Goal: Communication & Community: Answer question/provide support

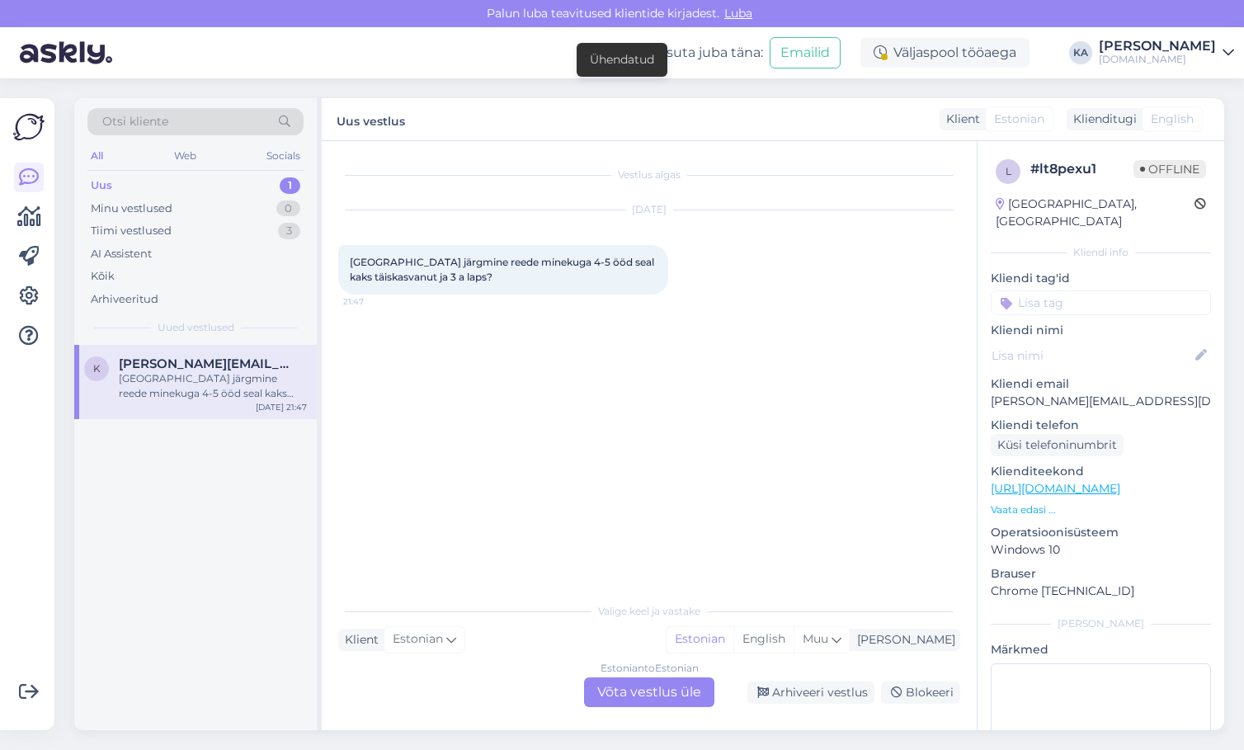
click at [134, 180] on div "Uus 1" at bounding box center [195, 185] width 216 height 23
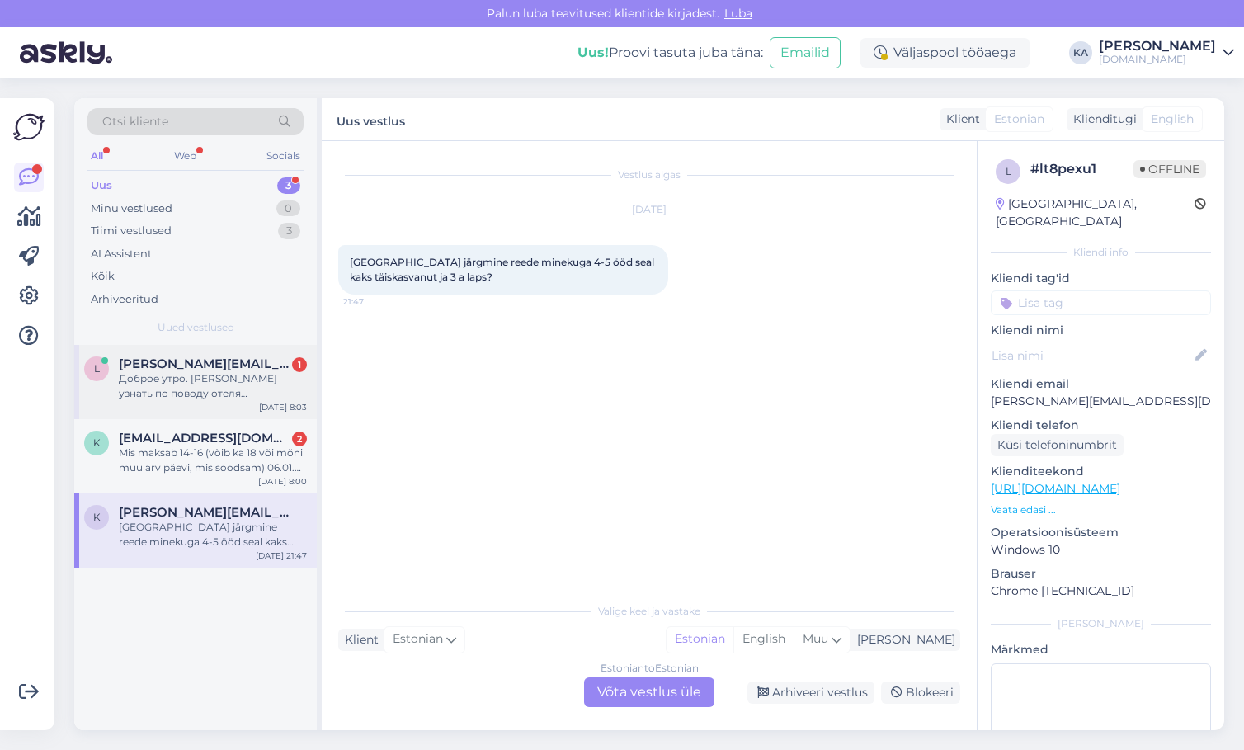
click at [208, 389] on div "Доброе утро. [PERSON_NAME] узнать по поводу отеля [GEOGRAPHIC_DATA]. Пляж у нег…" at bounding box center [213, 386] width 188 height 30
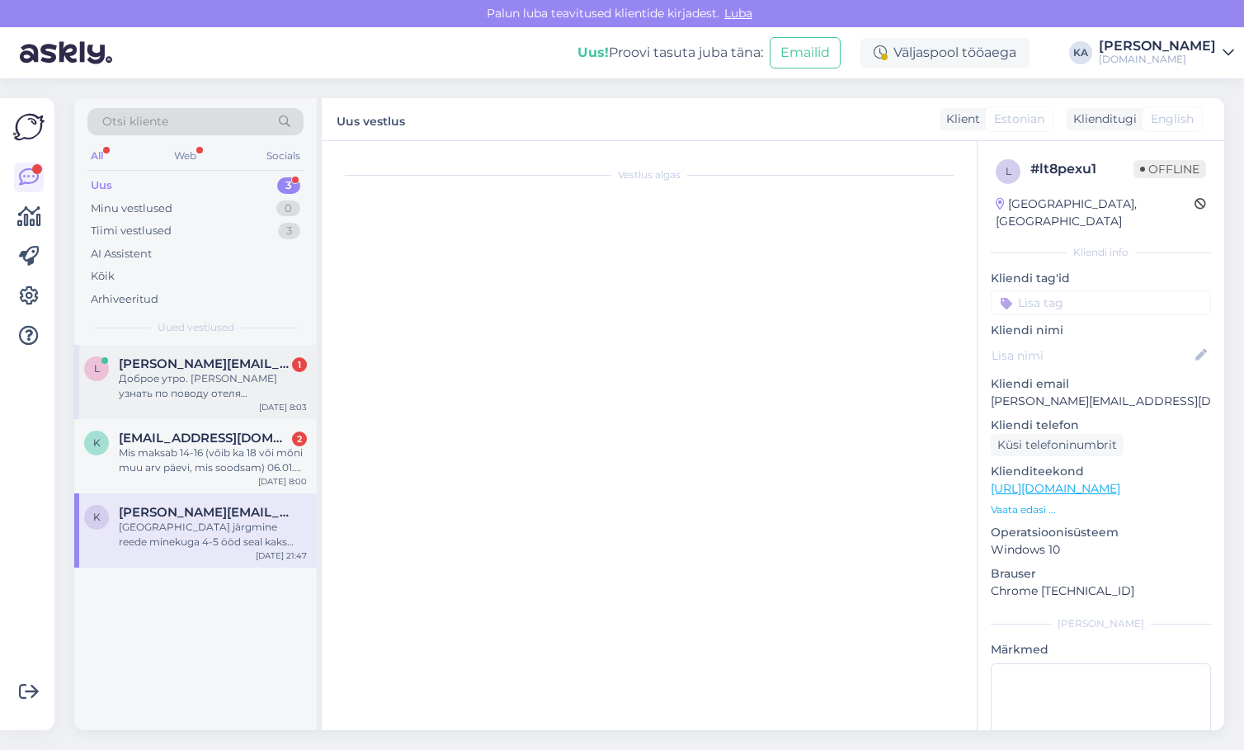
scroll to position [1227, 0]
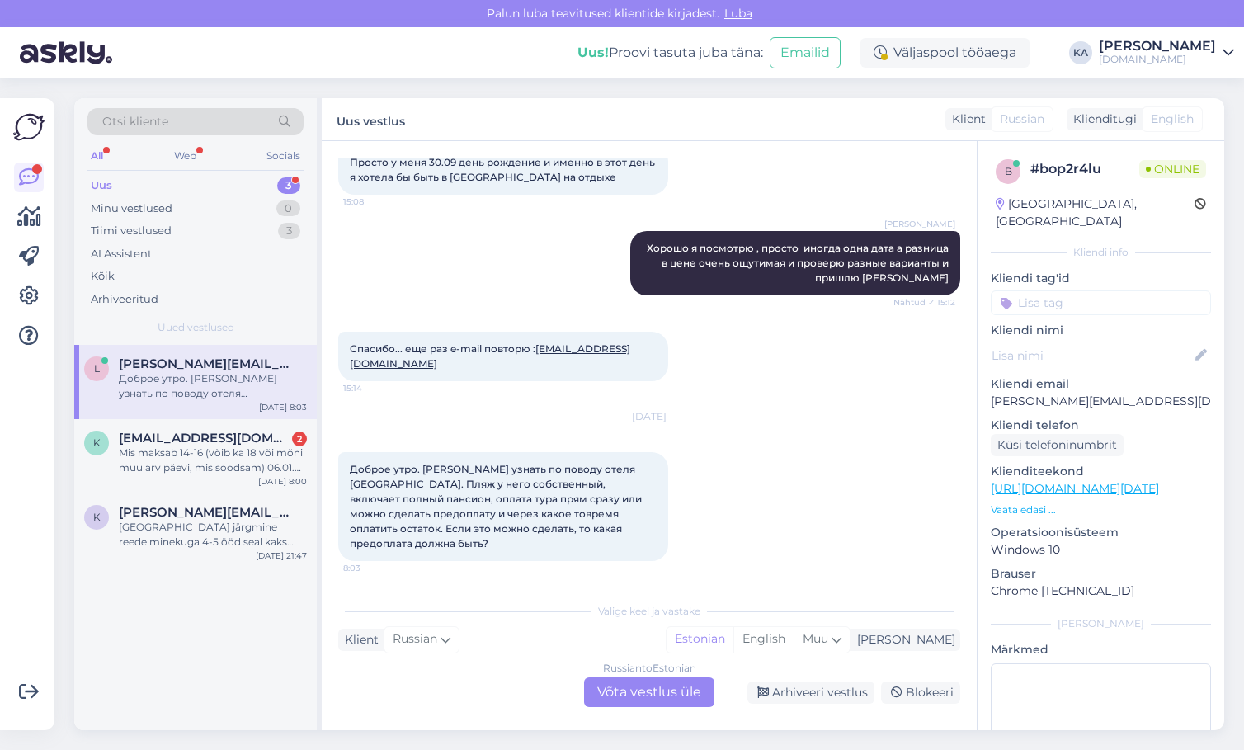
click at [633, 681] on div "Russian to Estonian Võta vestlus üle" at bounding box center [649, 692] width 130 height 30
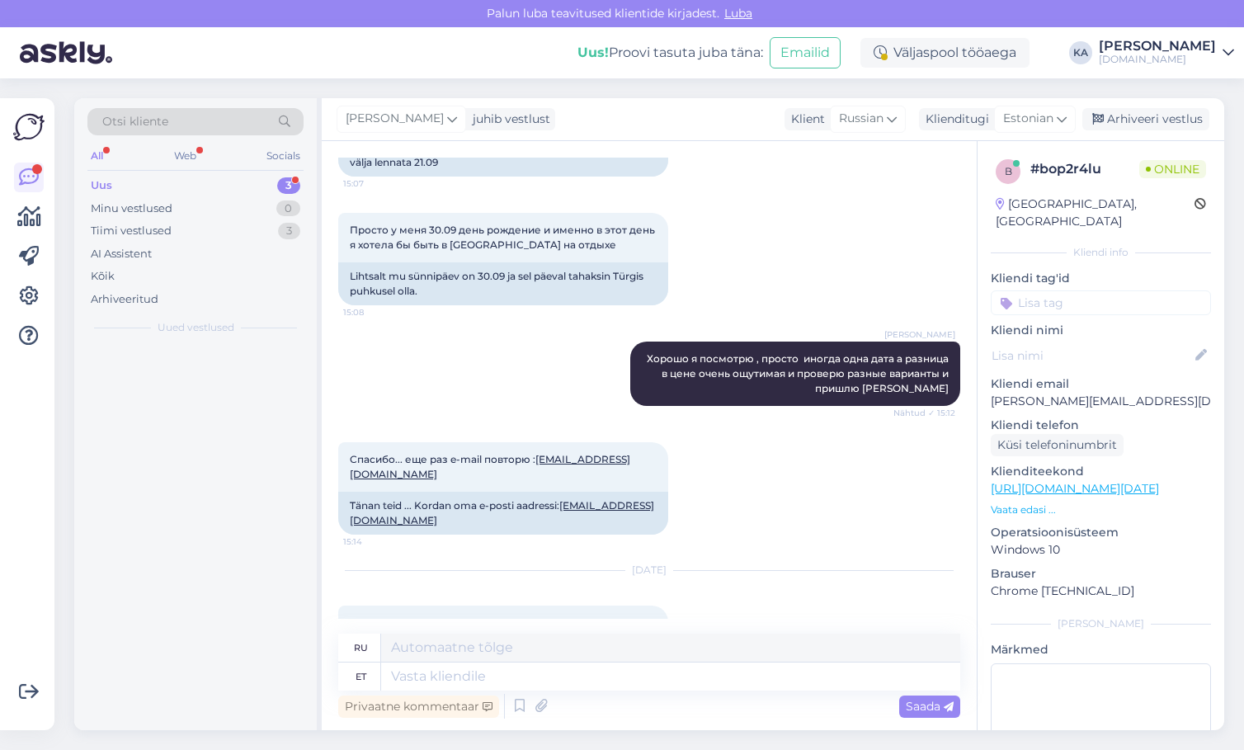
scroll to position [1369, 0]
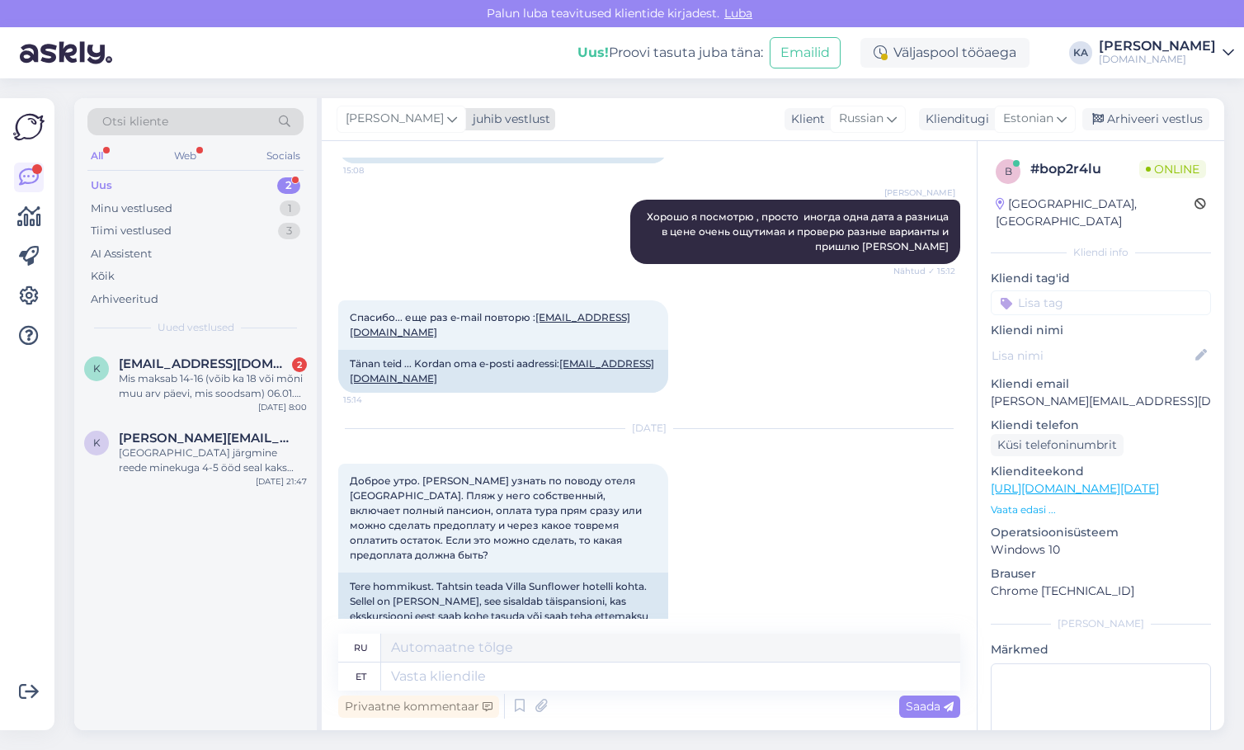
click at [378, 119] on span "[PERSON_NAME]" at bounding box center [395, 119] width 98 height 18
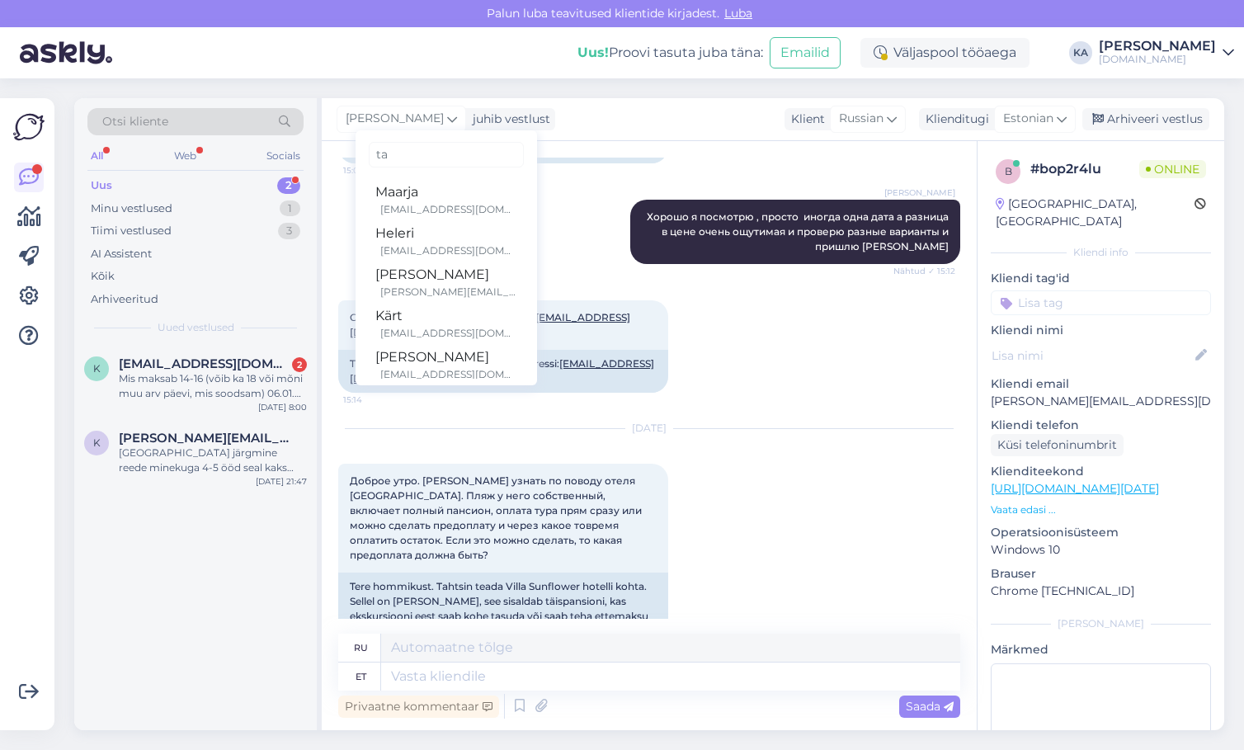
type input "tat"
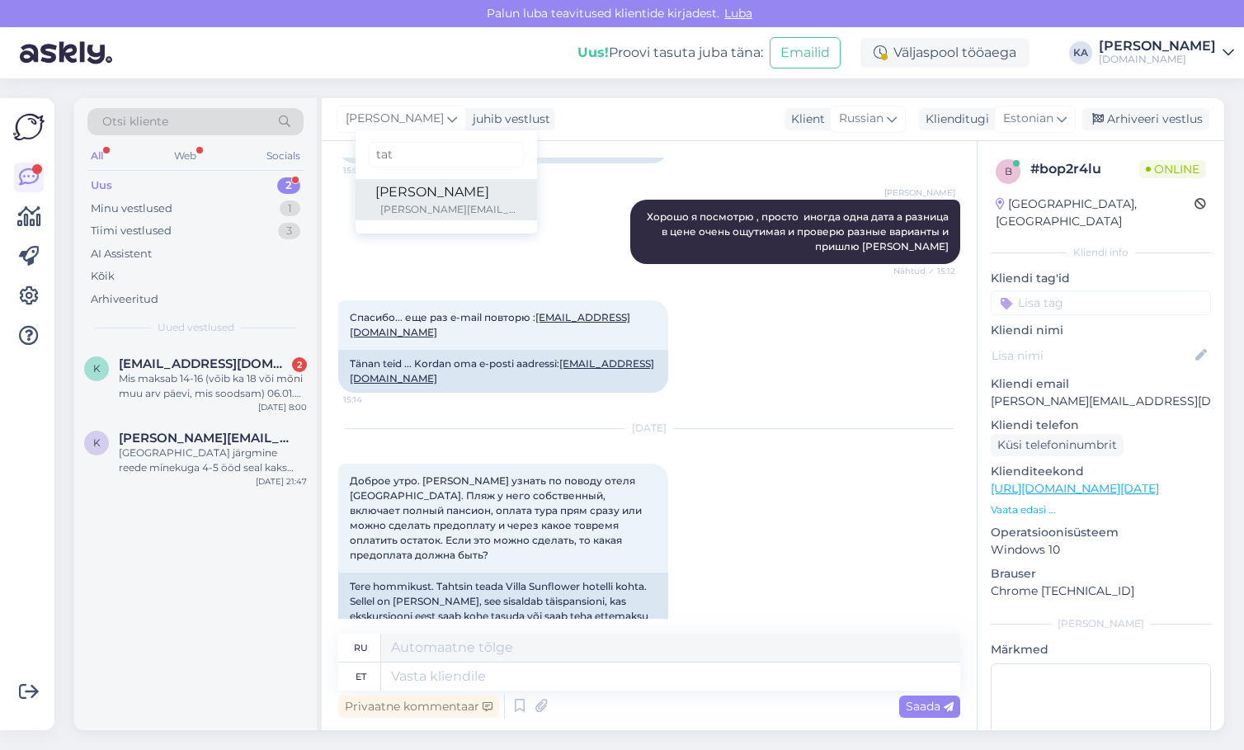
click at [385, 195] on div "[PERSON_NAME]" at bounding box center [446, 192] width 142 height 20
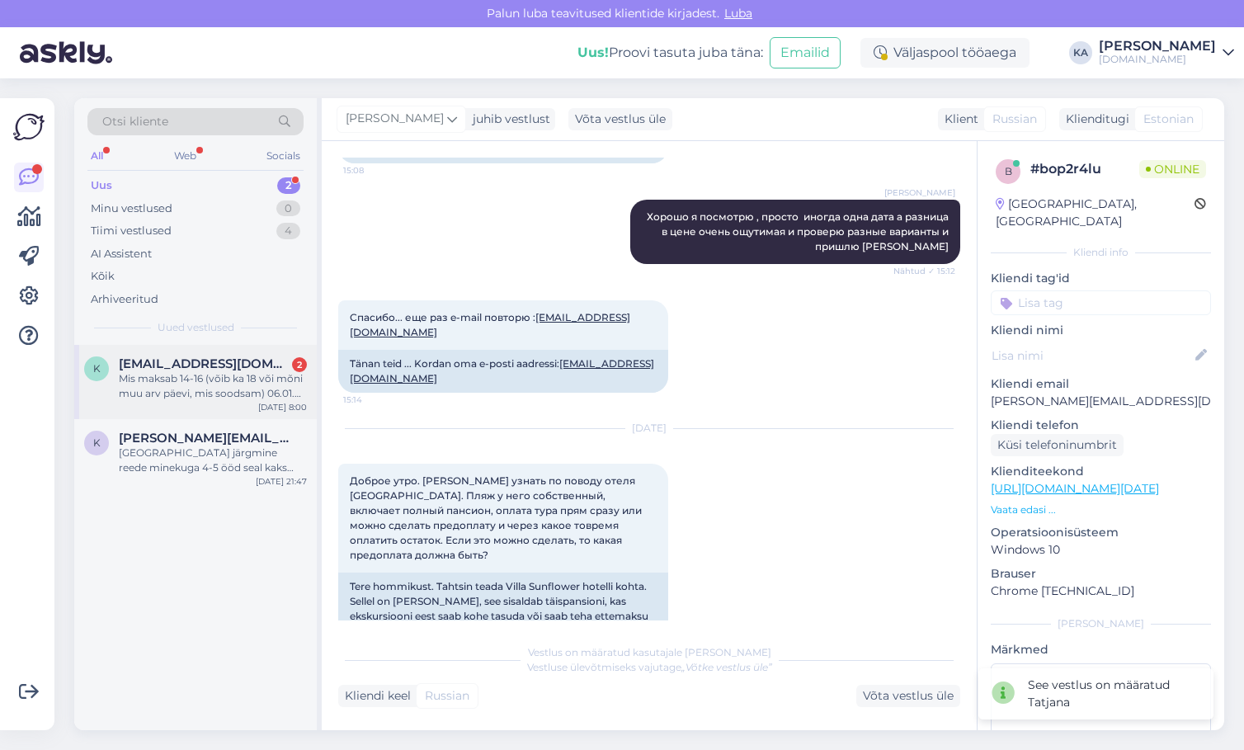
click at [163, 376] on div "Mis maksab 14-16 (võib ka 18 või mõni muu arv päevi, mis soodsam) 06.01. 2026a …" at bounding box center [213, 386] width 188 height 30
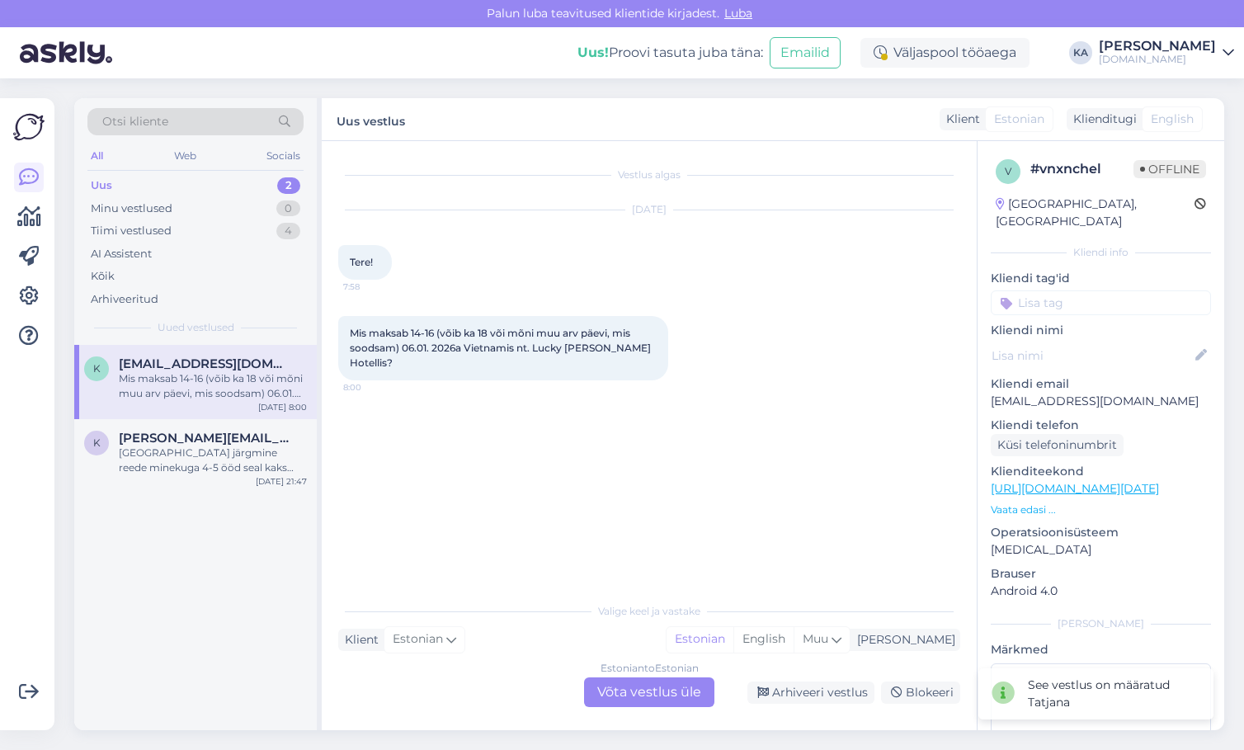
scroll to position [0, 0]
click at [612, 694] on div "Estonian to Estonian Võta vestlus üle" at bounding box center [649, 692] width 130 height 30
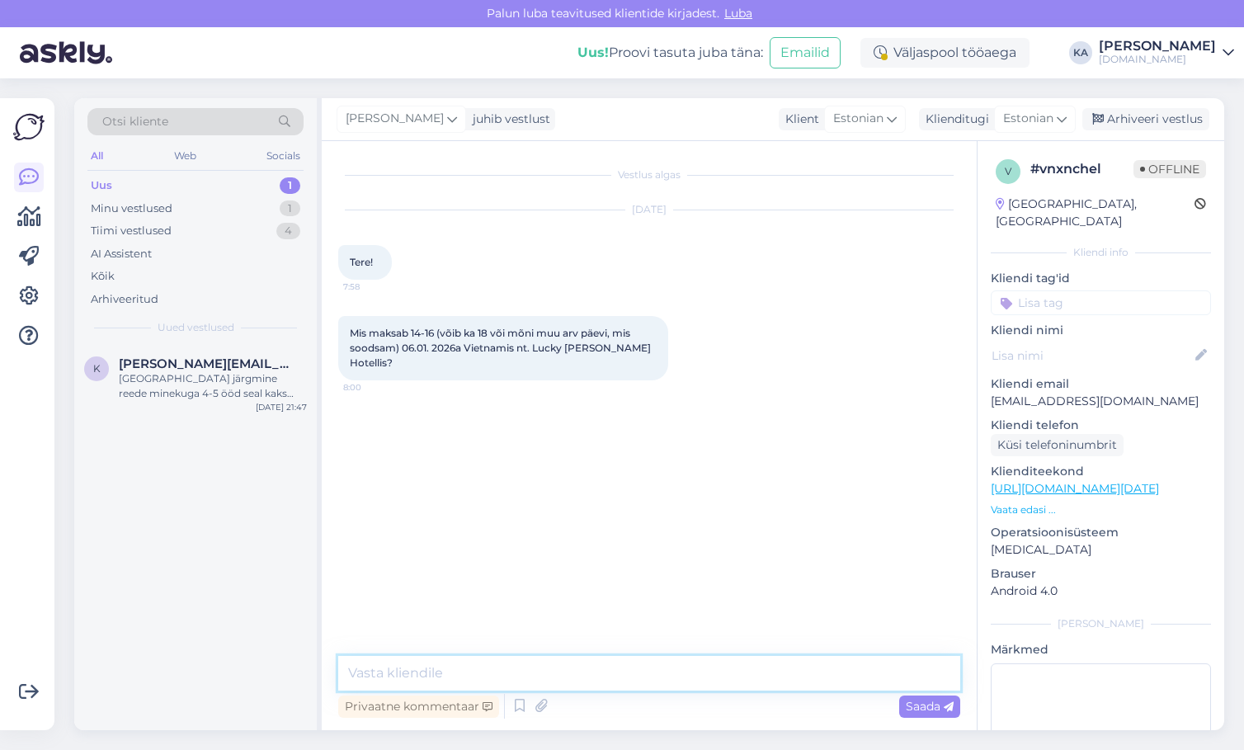
click at [512, 676] on textarea at bounding box center [649, 673] width 622 height 35
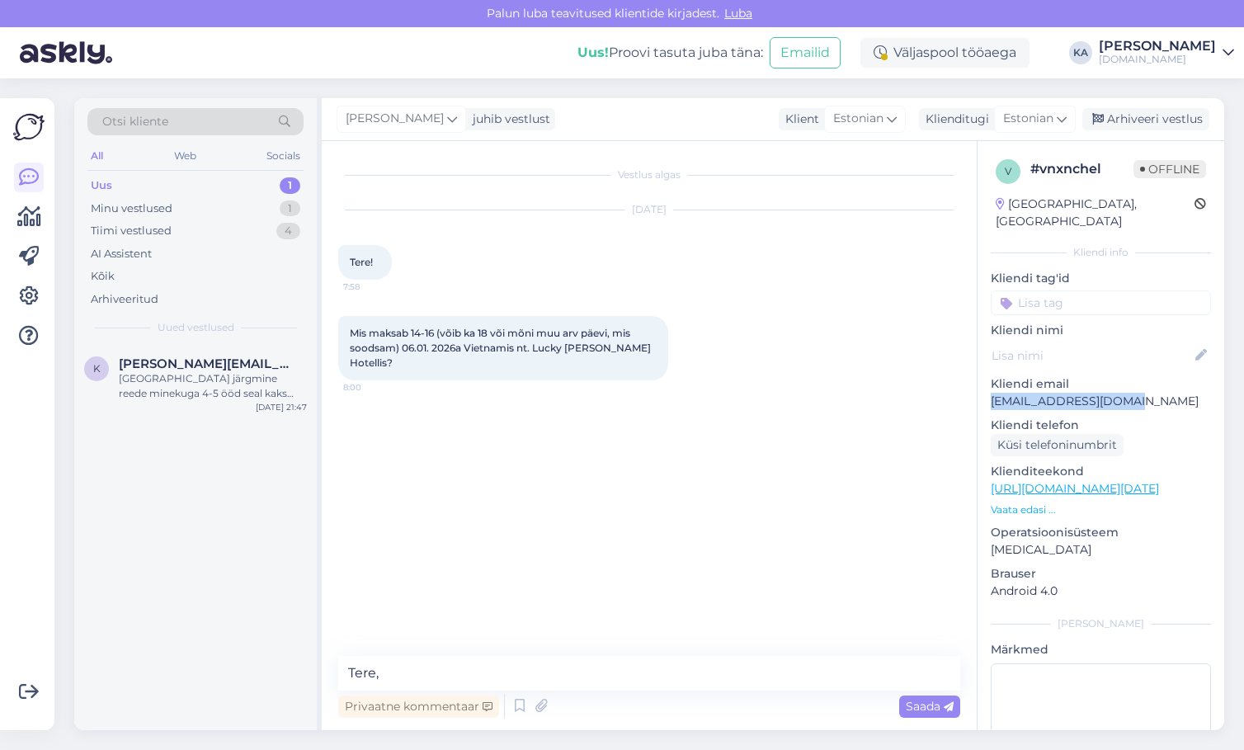
drag, startPoint x: 1144, startPoint y: 374, endPoint x: 1144, endPoint y: 385, distance: 11.6
click at [1144, 385] on div "Kliendi email [PERSON_NAME][EMAIL_ADDRESS][DOMAIN_NAME]" at bounding box center [1101, 392] width 220 height 35
copy div "[EMAIL_ADDRESS][DOMAIN_NAME]"
click at [464, 678] on textarea "Tere," at bounding box center [649, 673] width 622 height 35
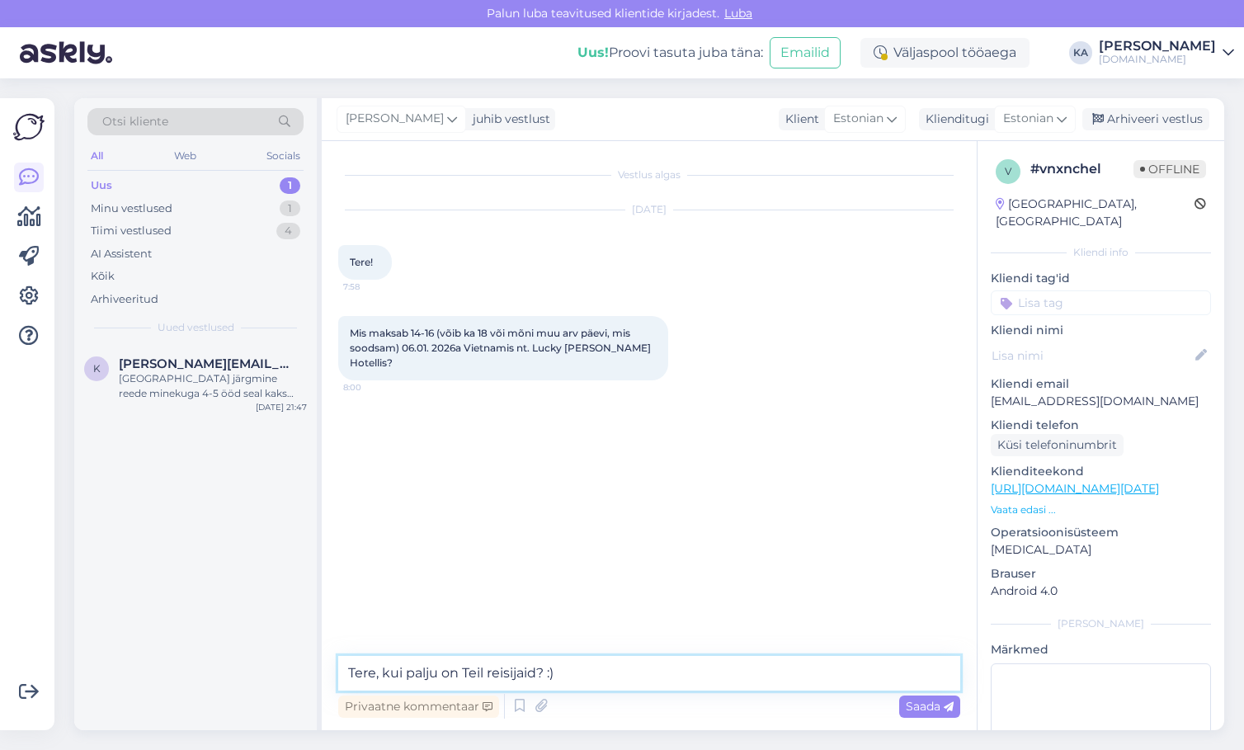
type textarea "Tere, kui palju on Teil reisijaid? :)"
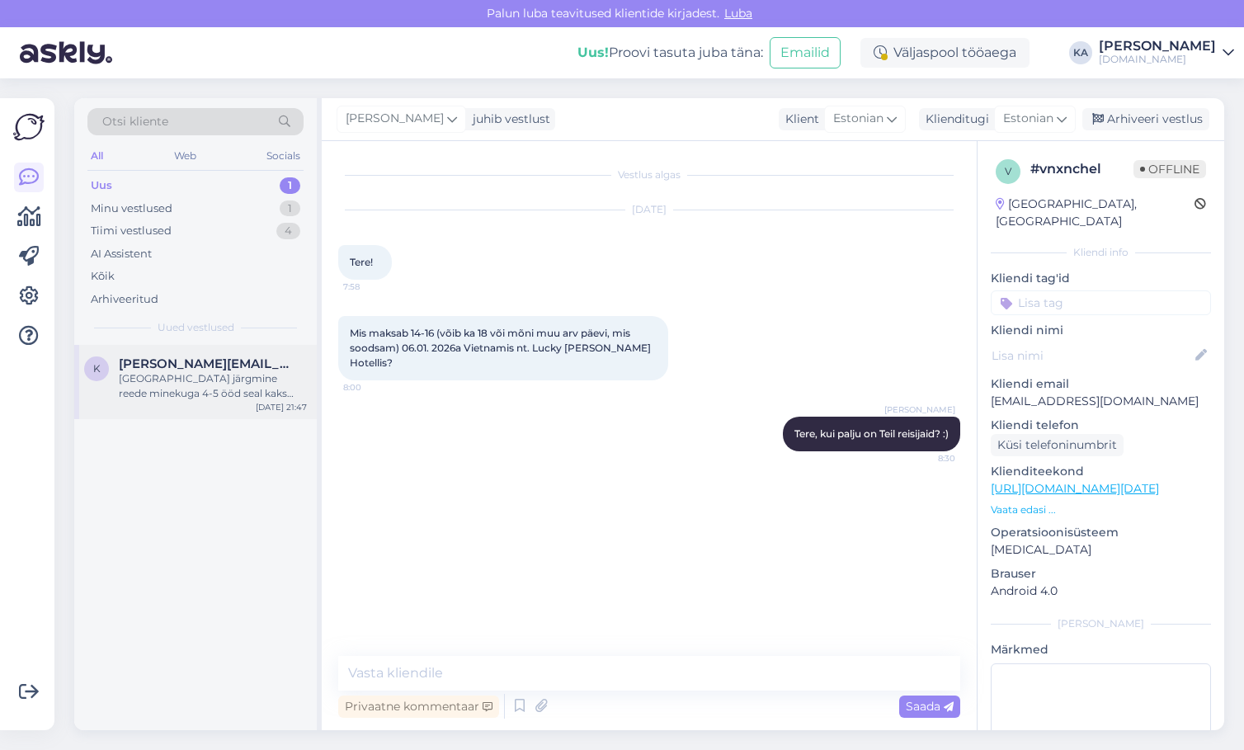
click at [227, 377] on div "[GEOGRAPHIC_DATA] järgmine reede minekuga 4-5 ööd seal kaks täiskasvanut ja 3 a…" at bounding box center [213, 386] width 188 height 30
